Goal: Task Accomplishment & Management: Manage account settings

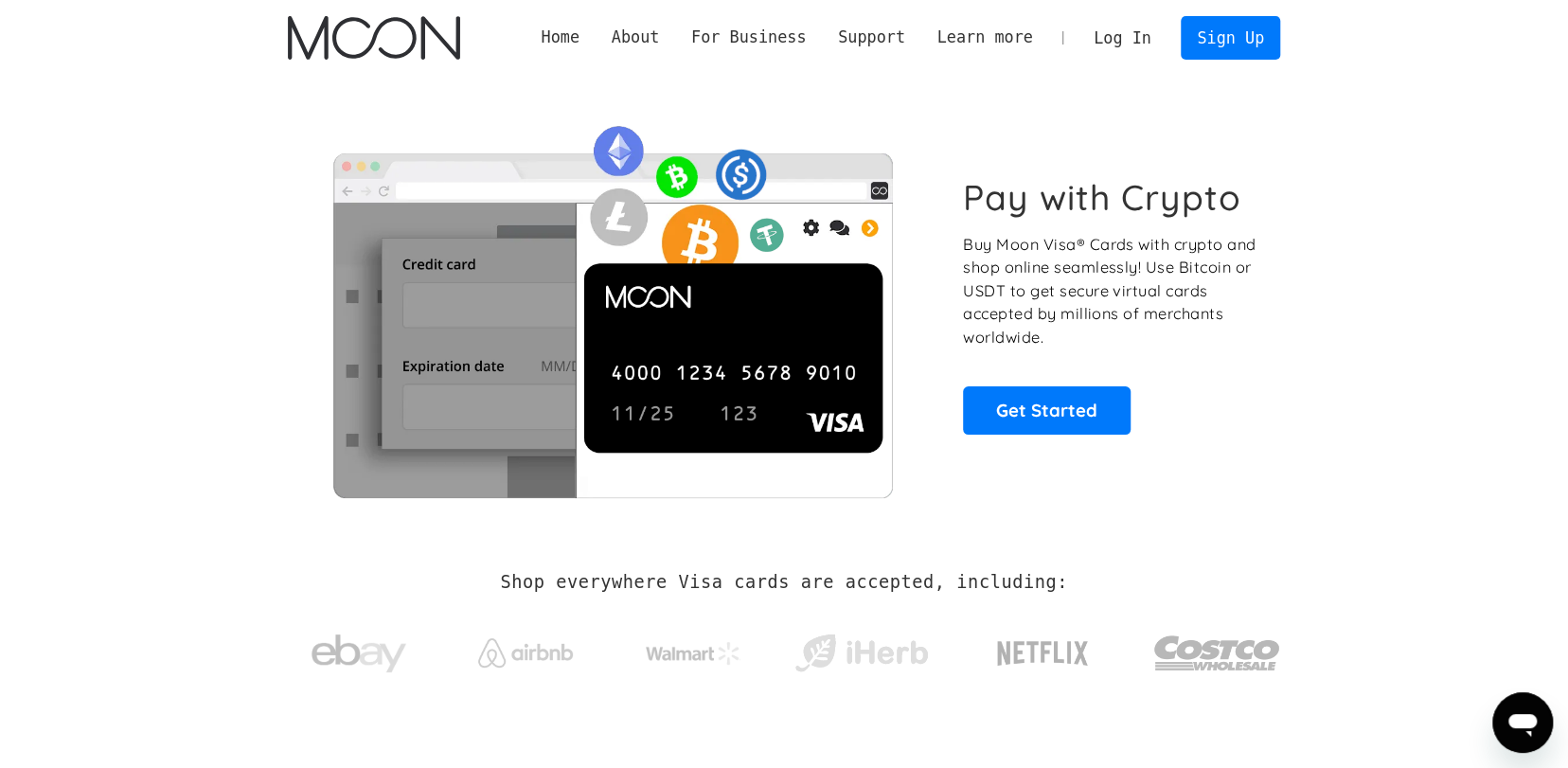
click at [1142, 31] on link "Log In" at bounding box center [1121, 38] width 89 height 42
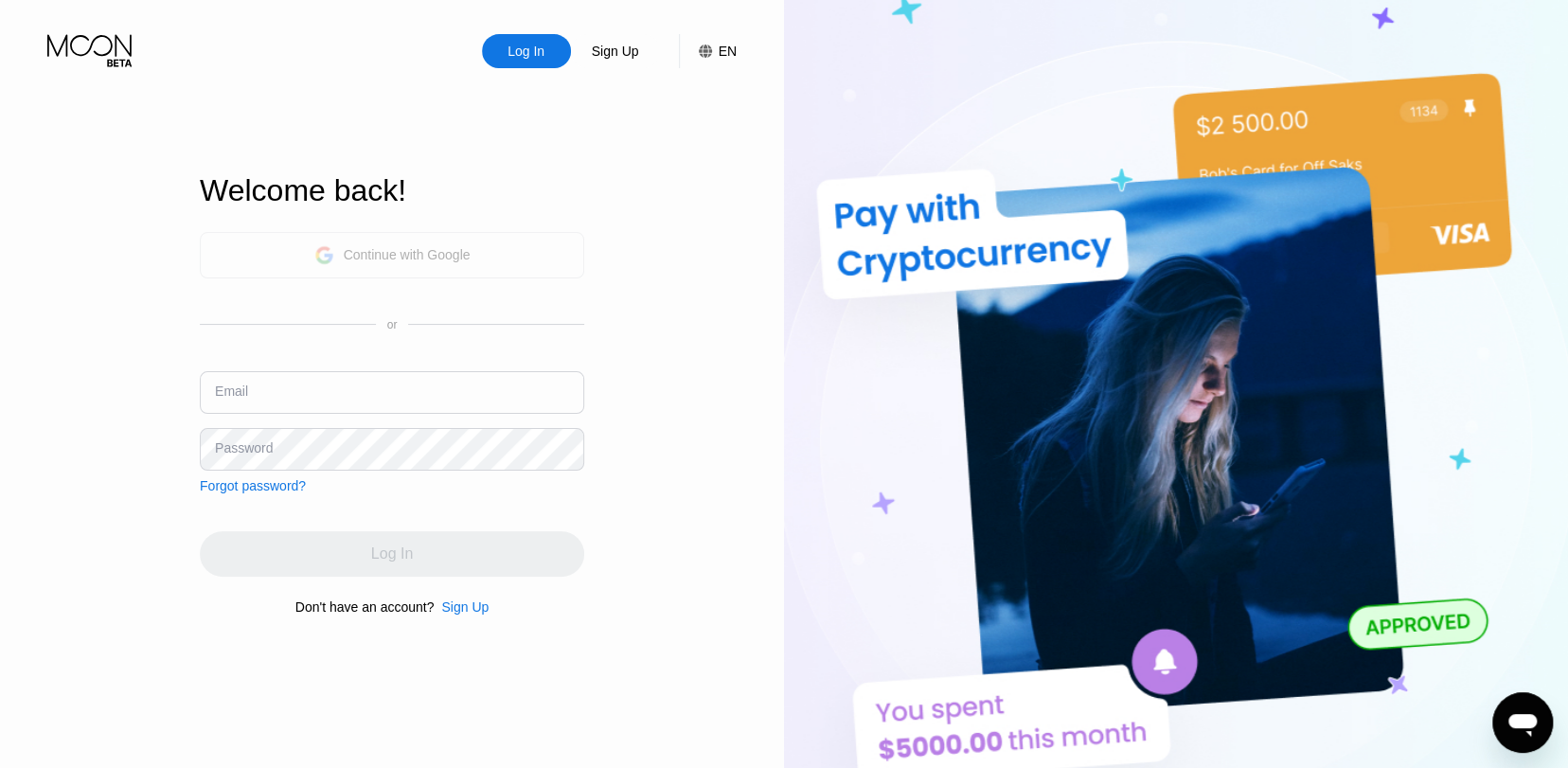
click at [467, 258] on div "Continue with Google" at bounding box center [408, 254] width 127 height 15
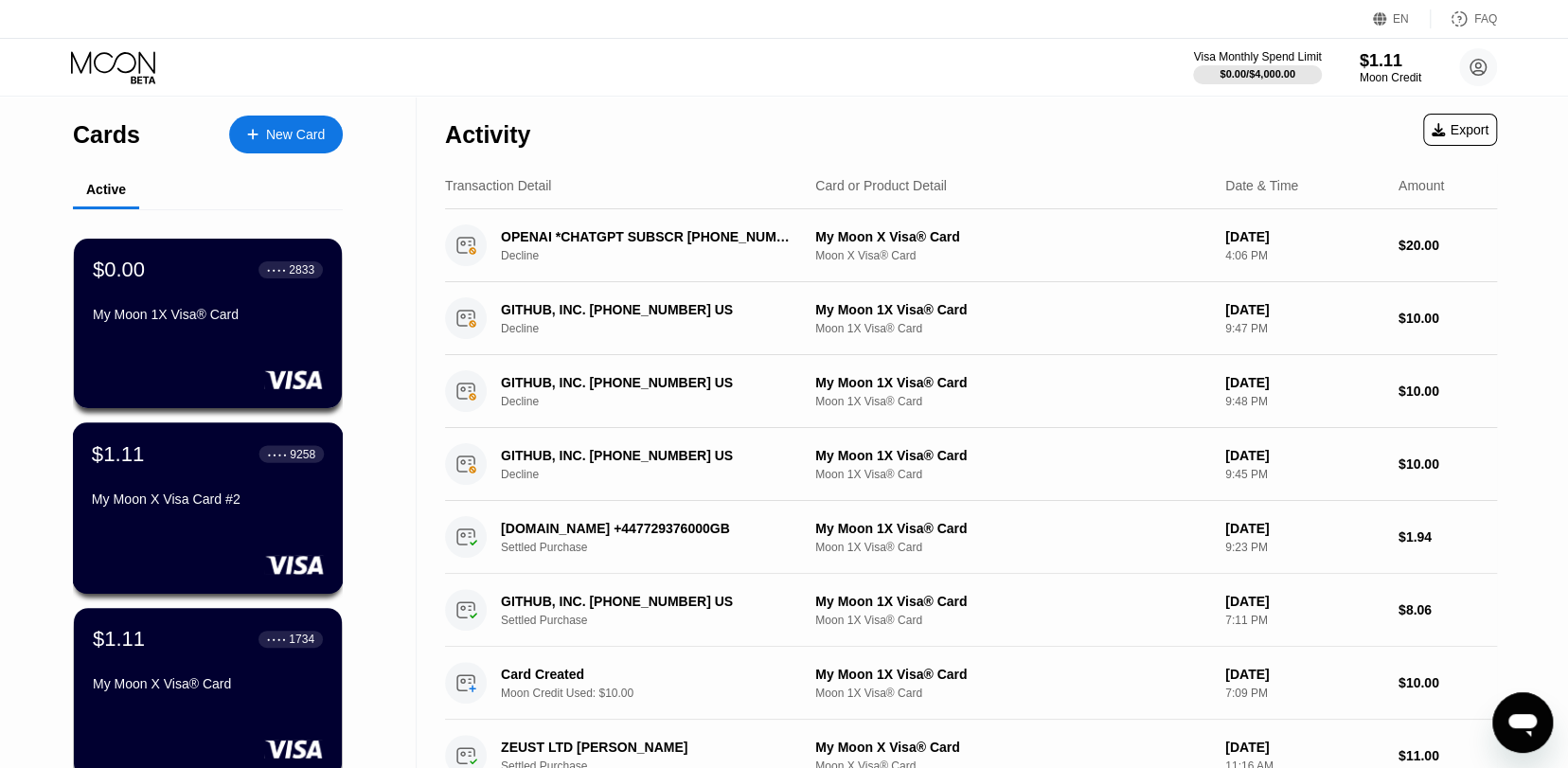
click at [175, 466] on div "$1.11 ● ● ● ● 9258" at bounding box center [207, 454] width 232 height 25
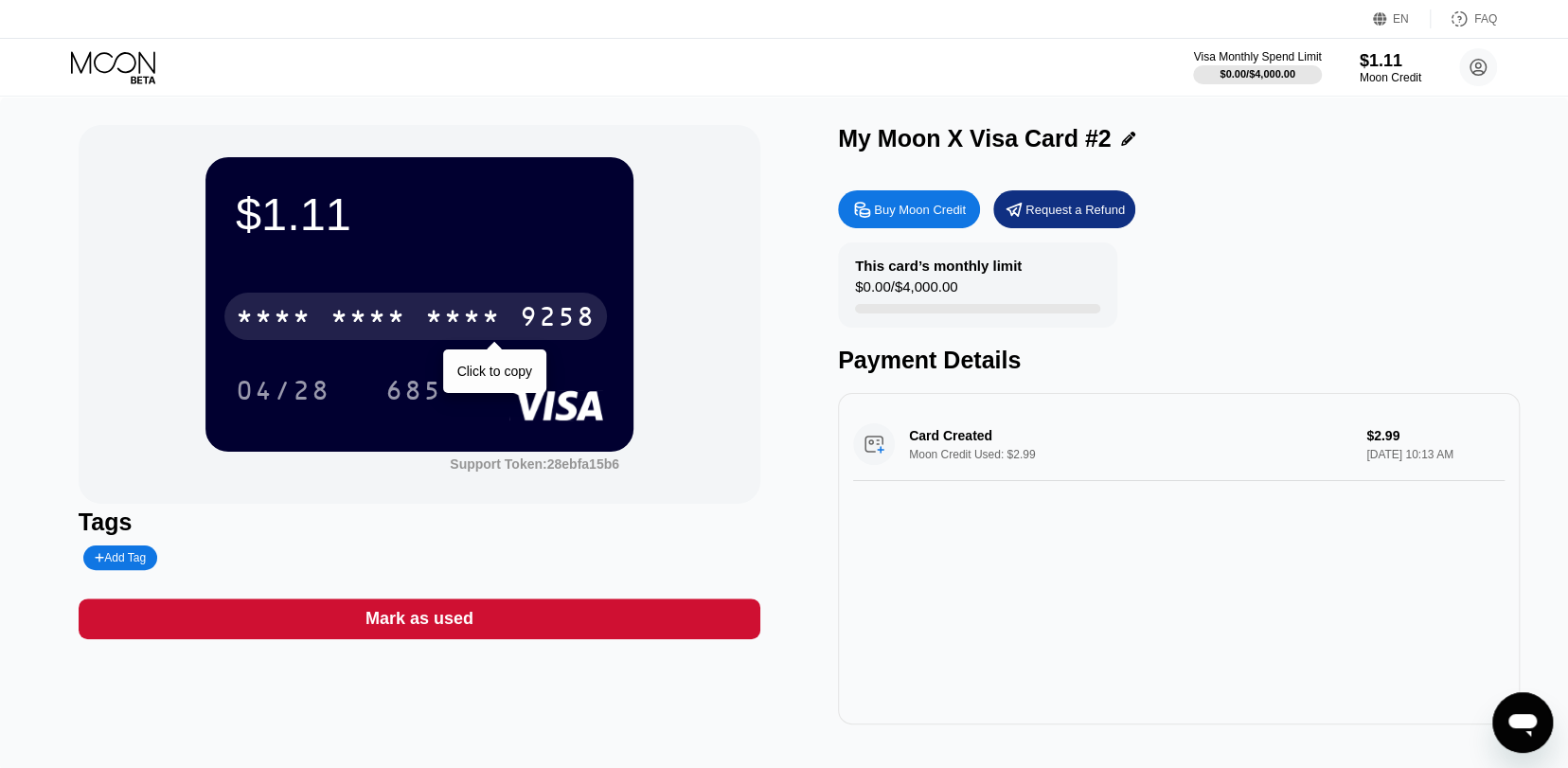
click at [393, 314] on div "* * * *" at bounding box center [368, 319] width 76 height 30
